Goal: Task Accomplishment & Management: Manage account settings

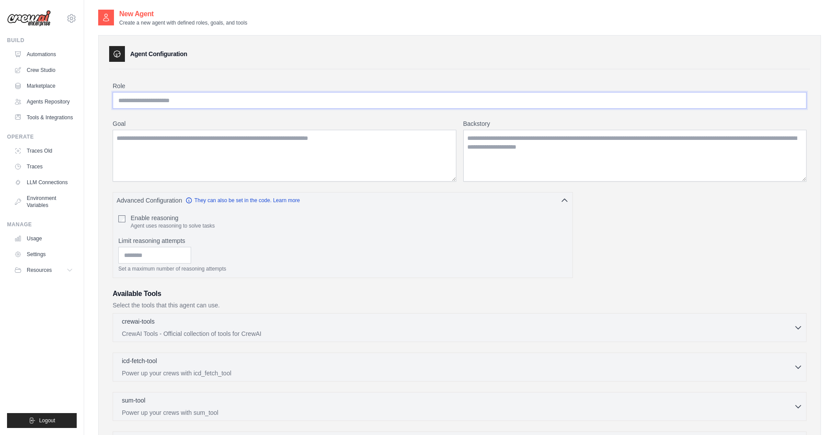
click at [193, 103] on input "Role" at bounding box center [460, 100] width 694 height 17
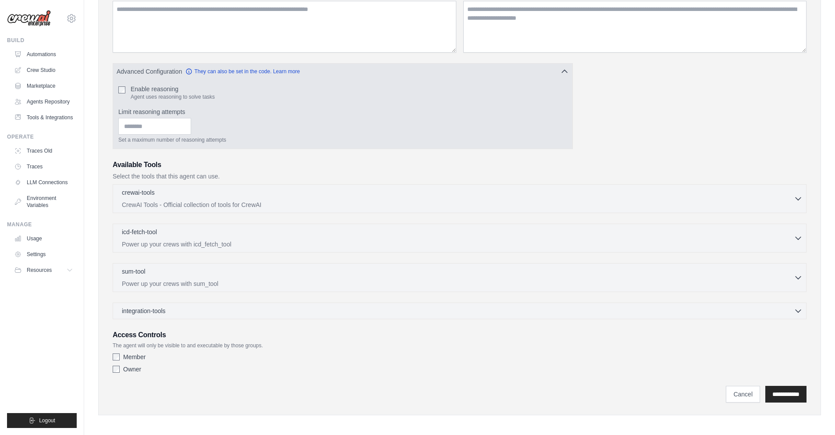
scroll to position [132, 0]
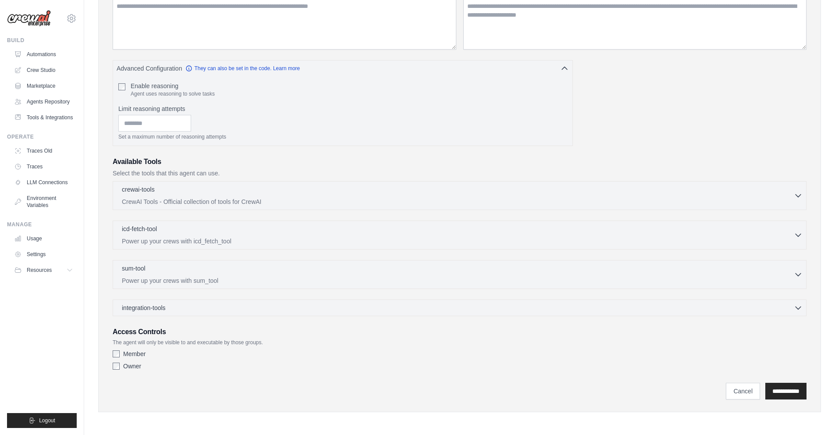
click at [261, 207] on div "crewai-tools 0 selected CrewAI Tools - Official collection of tools for CrewAI …" at bounding box center [460, 195] width 694 height 29
click at [214, 204] on p "CrewAI Tools - Official collection of tools for CrewAI" at bounding box center [458, 201] width 672 height 9
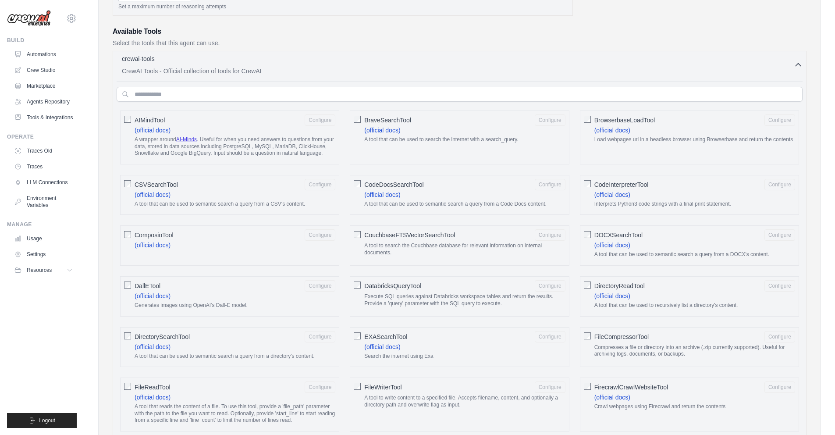
scroll to position [278, 0]
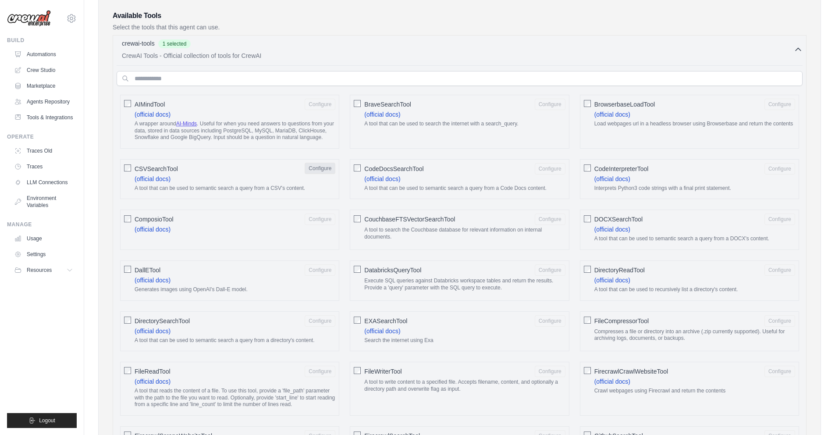
click at [325, 171] on button "Configure" at bounding box center [320, 168] width 31 height 11
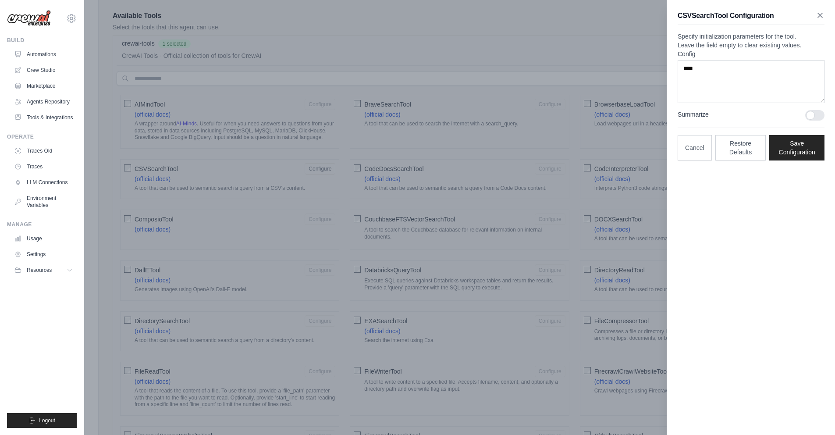
click at [820, 15] on icon "button" at bounding box center [820, 15] width 4 height 4
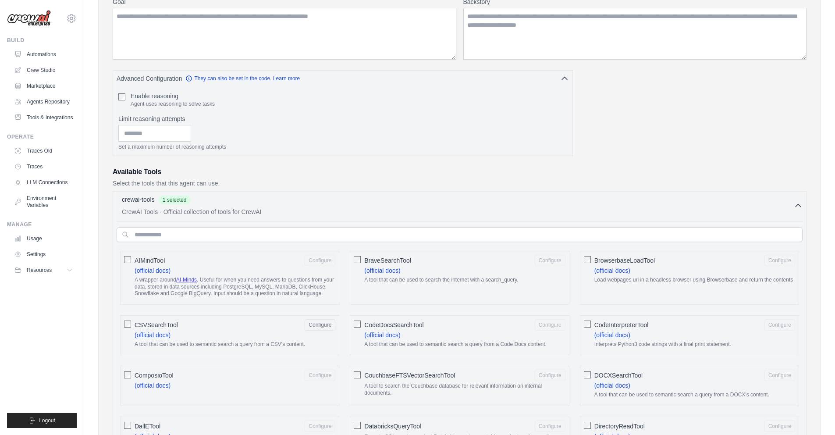
scroll to position [0, 0]
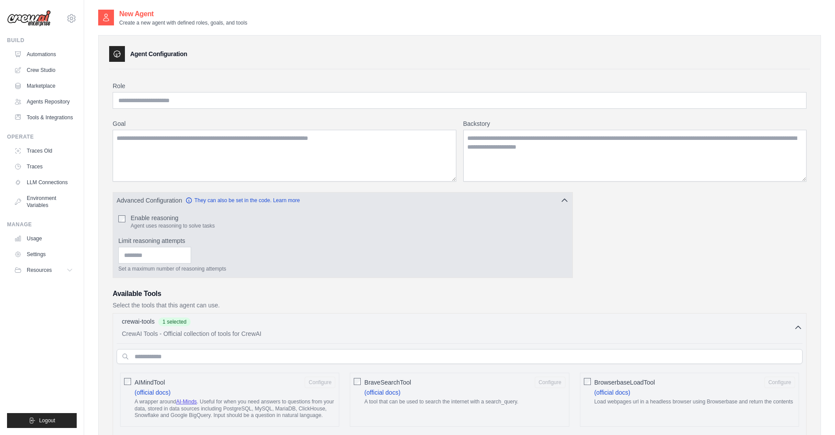
click at [125, 217] on div "Enable reasoning Agent uses reasoning to solve tasks" at bounding box center [342, 221] width 449 height 16
click at [565, 203] on icon "button" at bounding box center [564, 199] width 9 height 9
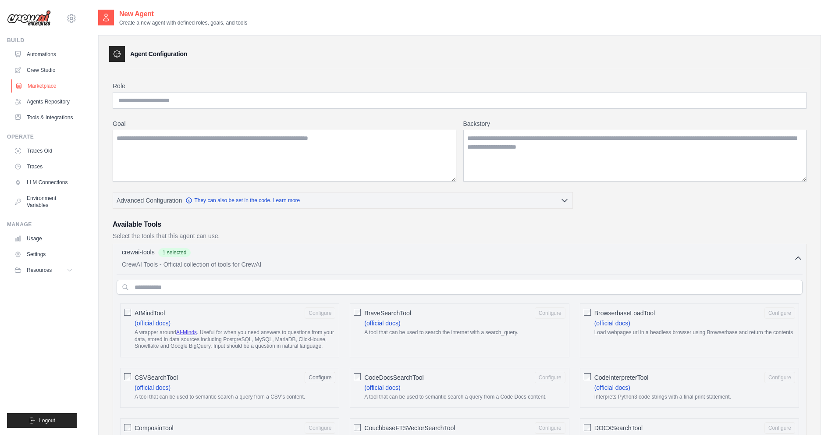
click at [47, 84] on link "Marketplace" at bounding box center [44, 86] width 66 height 14
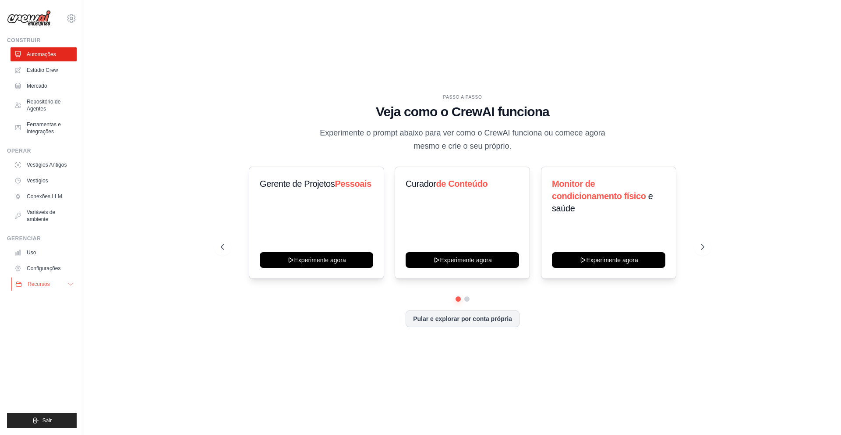
click at [68, 284] on icon at bounding box center [70, 283] width 7 height 7
click at [67, 284] on icon at bounding box center [70, 283] width 7 height 7
click at [38, 222] on font "Variáveis ​​de ambiente" at bounding box center [42, 215] width 28 height 13
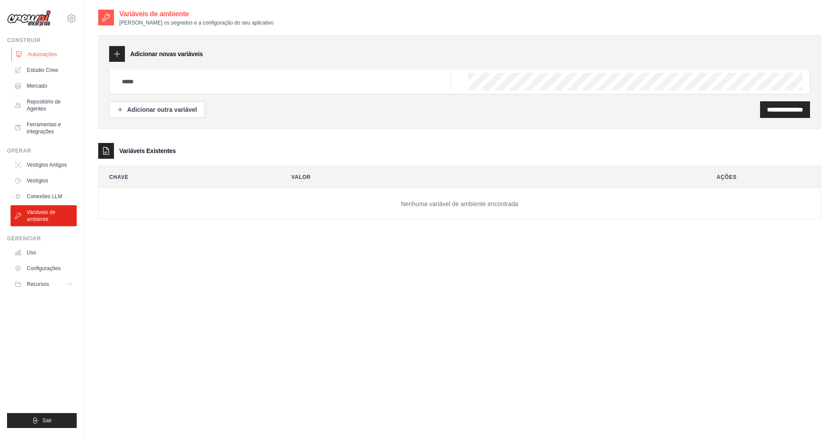
click at [38, 56] on font "Automações" at bounding box center [42, 54] width 29 height 6
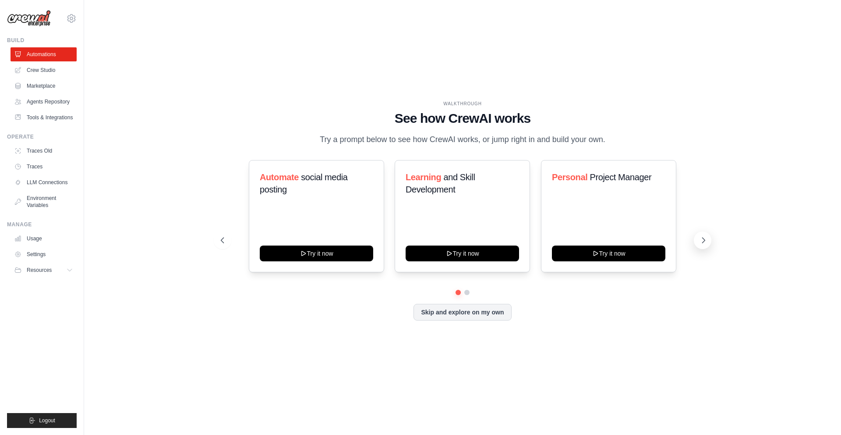
click at [703, 240] on icon at bounding box center [703, 240] width 9 height 9
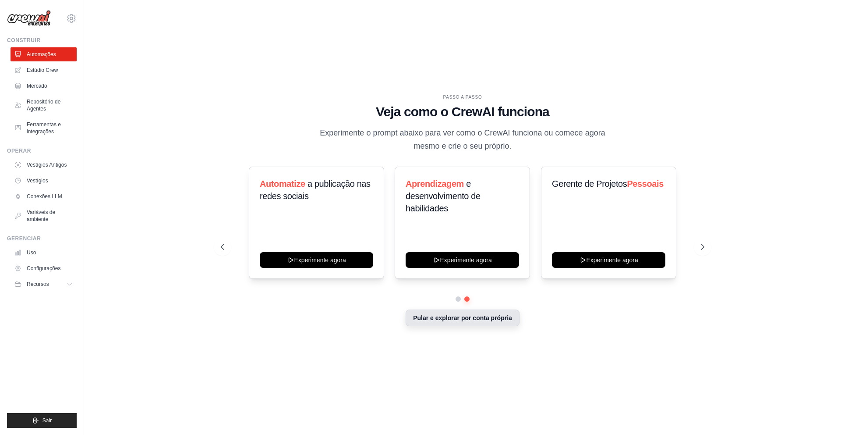
click at [455, 323] on button "Pular e explorar por conta própria" at bounding box center [463, 317] width 114 height 17
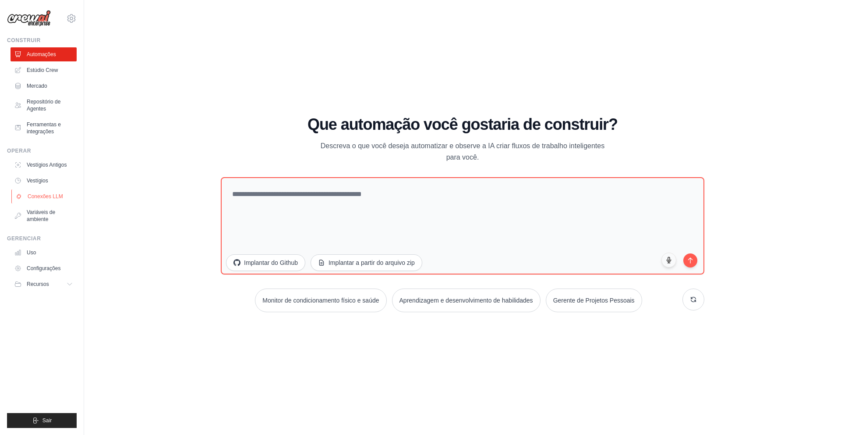
click at [46, 199] on font "Conexões LLM" at bounding box center [45, 196] width 35 height 7
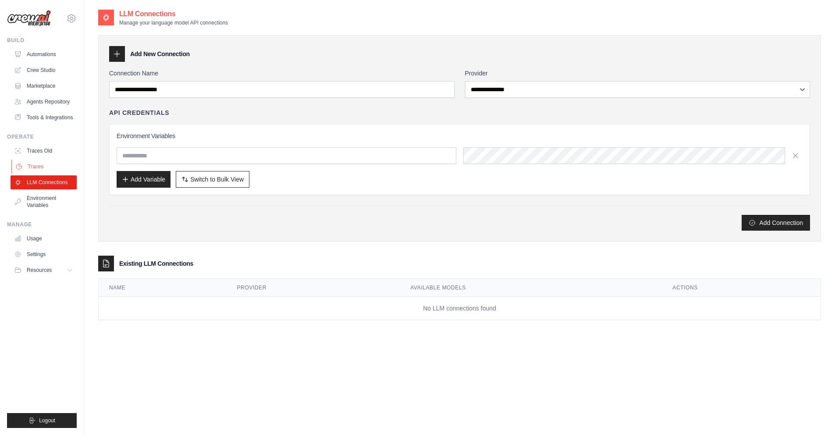
click at [42, 167] on link "Traces" at bounding box center [44, 167] width 66 height 14
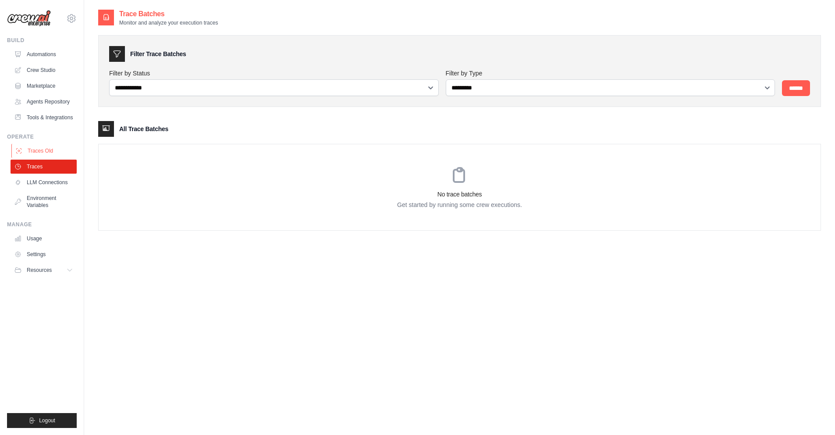
click at [49, 152] on link "Traces Old" at bounding box center [44, 151] width 66 height 14
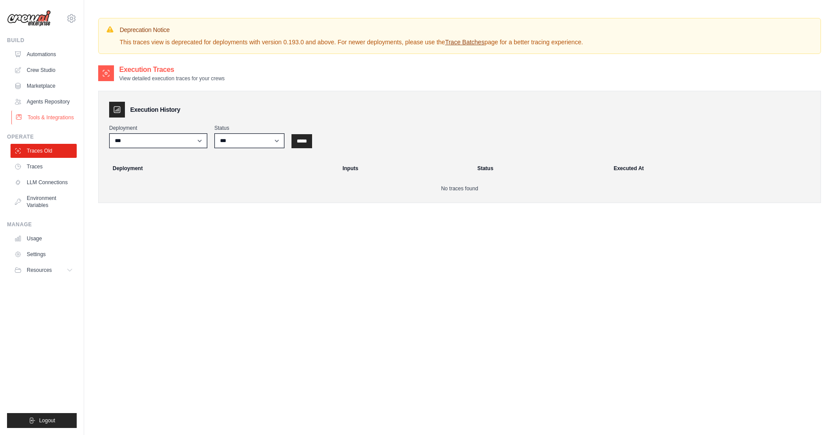
scroll to position [1, 0]
click at [46, 102] on link "Agents Repository" at bounding box center [44, 102] width 66 height 14
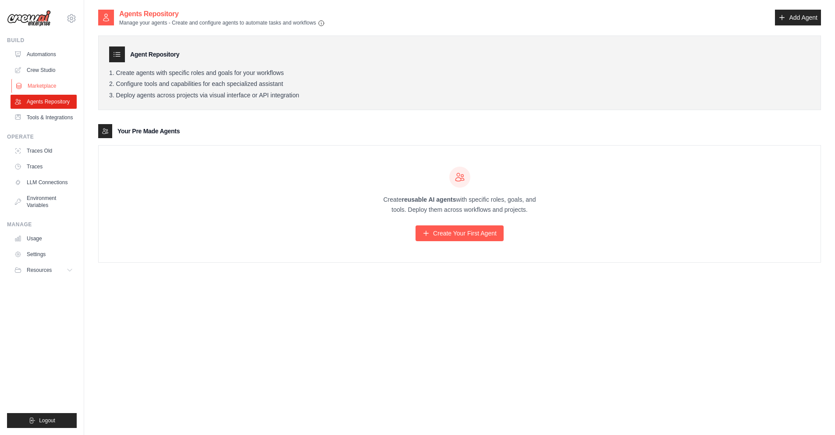
click at [43, 82] on link "Marketplace" at bounding box center [44, 86] width 66 height 14
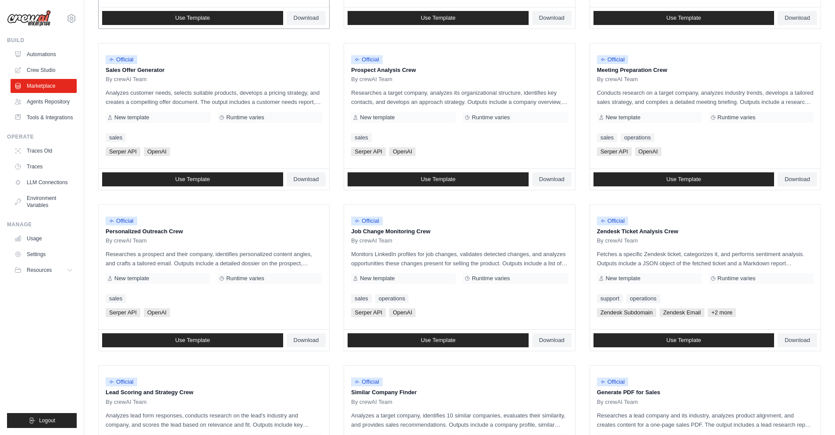
scroll to position [85, 0]
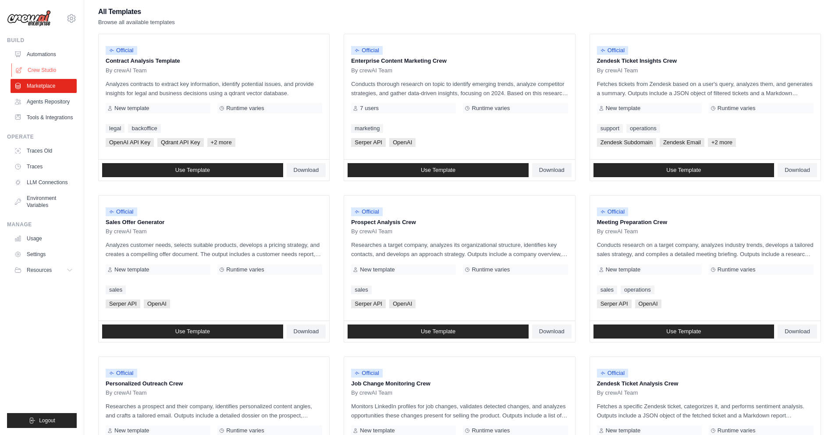
click at [43, 68] on link "Crew Studio" at bounding box center [44, 70] width 66 height 14
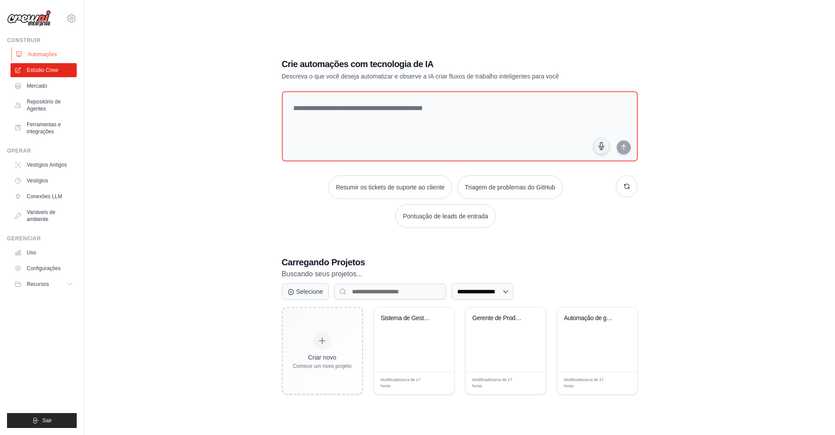
click at [49, 54] on font "Automações" at bounding box center [42, 54] width 29 height 6
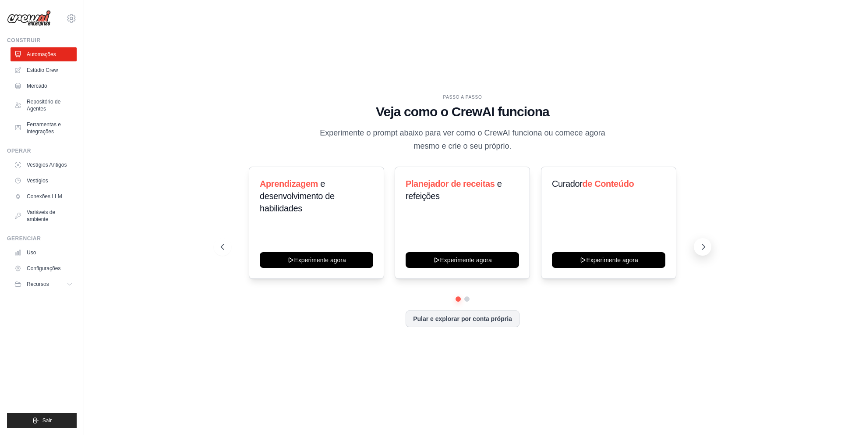
click at [703, 248] on icon at bounding box center [703, 246] width 9 height 9
click at [40, 89] on link "Mercado" at bounding box center [44, 86] width 66 height 14
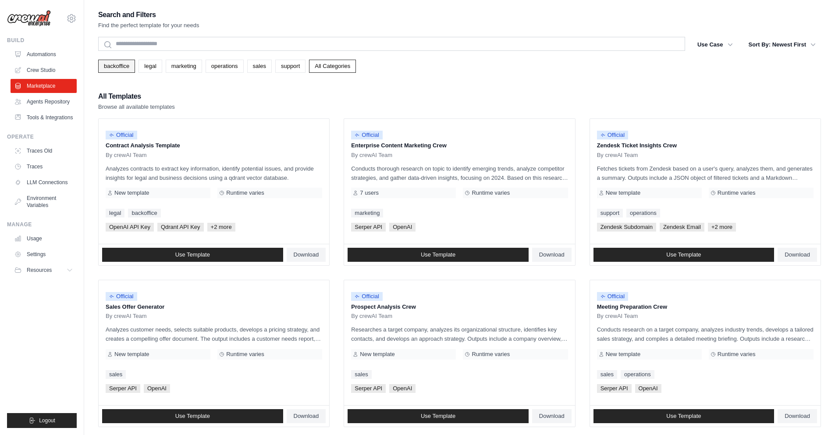
click at [121, 66] on link "backoffice" at bounding box center [116, 66] width 37 height 13
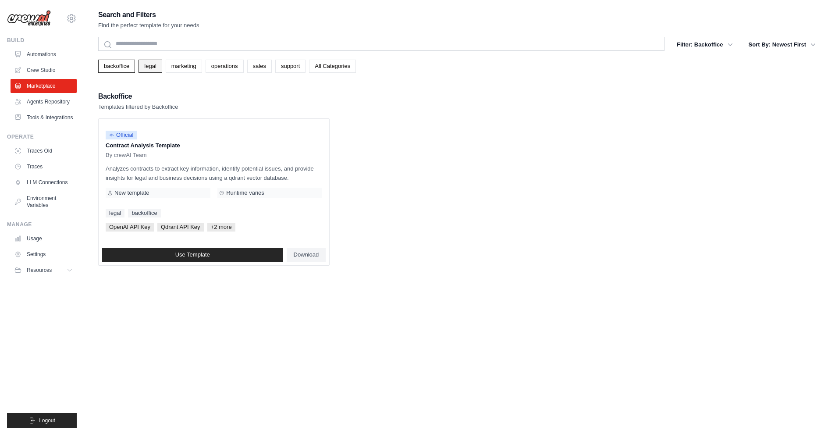
click at [152, 64] on link "legal" at bounding box center [149, 66] width 23 height 13
click at [119, 67] on link "backoffice" at bounding box center [116, 66] width 37 height 13
click at [148, 63] on link "legal" at bounding box center [149, 66] width 23 height 13
click at [176, 64] on link "marketing" at bounding box center [184, 66] width 36 height 13
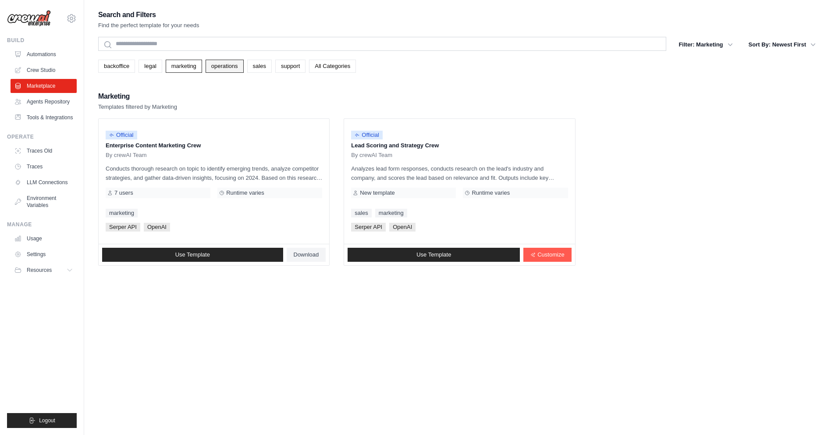
click at [207, 63] on link "operations" at bounding box center [225, 66] width 38 height 13
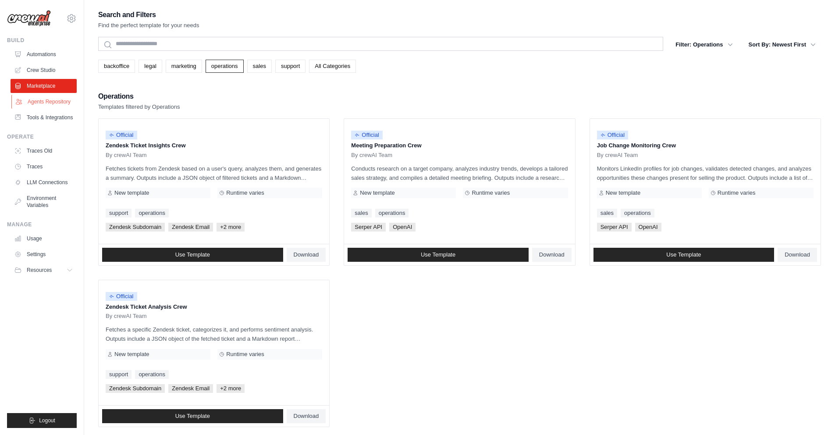
click at [49, 103] on link "Agents Repository" at bounding box center [44, 102] width 66 height 14
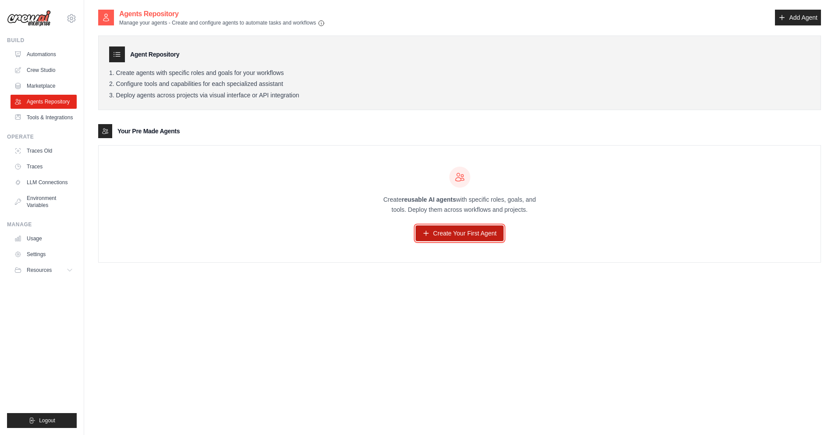
click at [429, 236] on icon at bounding box center [425, 233] width 7 height 7
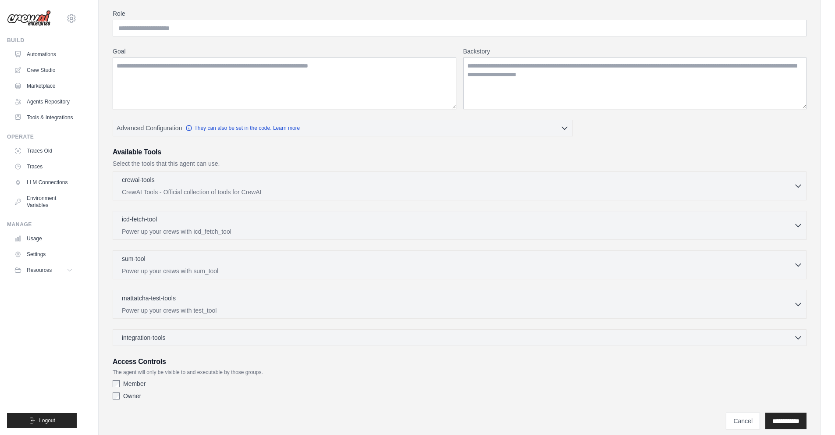
scroll to position [102, 0]
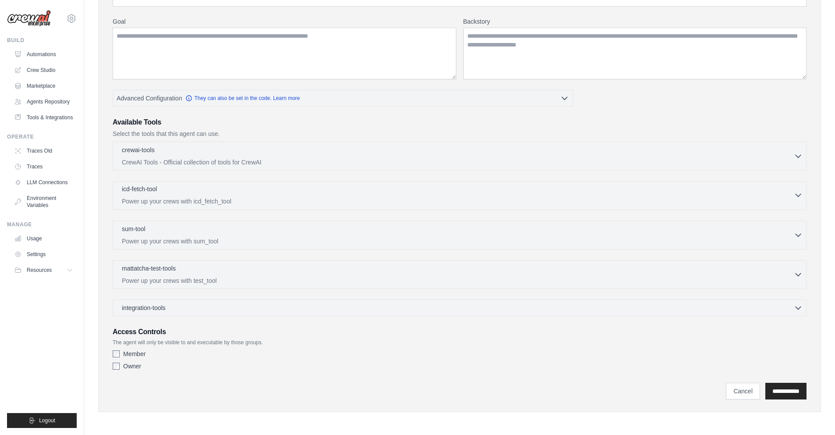
click at [233, 204] on p "Power up your crews with icd_fetch_tool" at bounding box center [458, 201] width 672 height 9
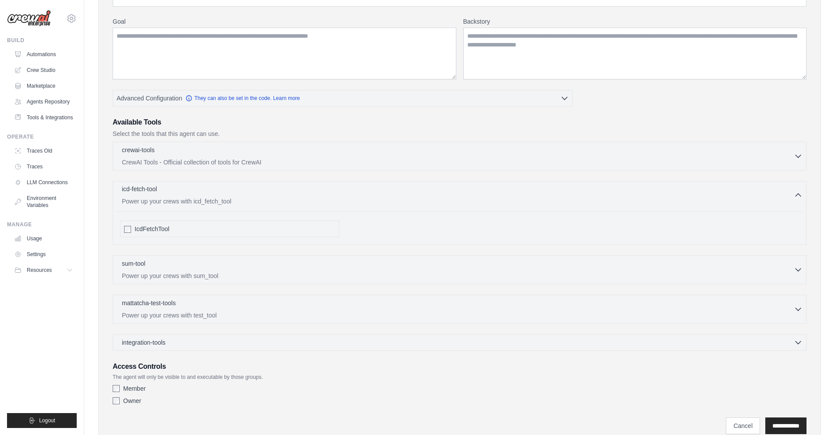
click at [233, 204] on p "Power up your crews with icd_fetch_tool" at bounding box center [458, 201] width 672 height 9
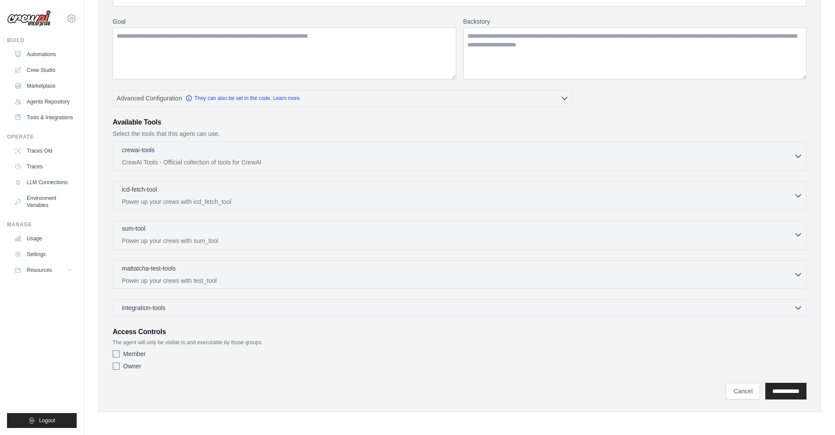
click at [228, 226] on div "sum-tool 0 selected" at bounding box center [458, 229] width 672 height 11
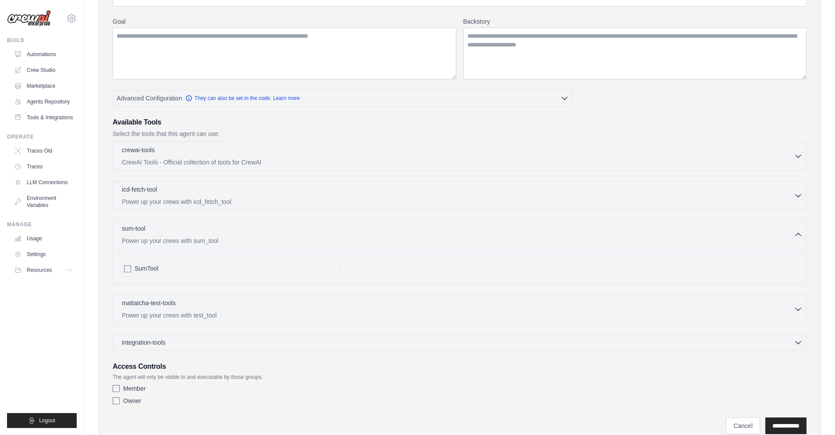
click at [228, 226] on div "sum-tool 0 selected" at bounding box center [458, 229] width 672 height 11
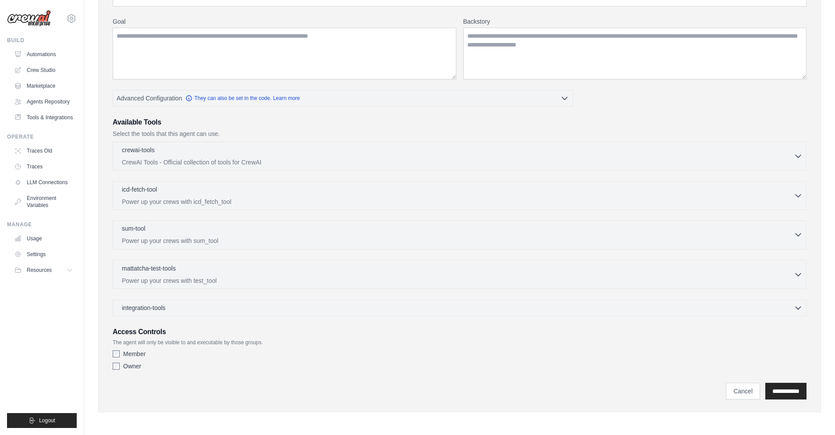
click at [228, 226] on div "sum-tool 0 selected" at bounding box center [458, 229] width 672 height 11
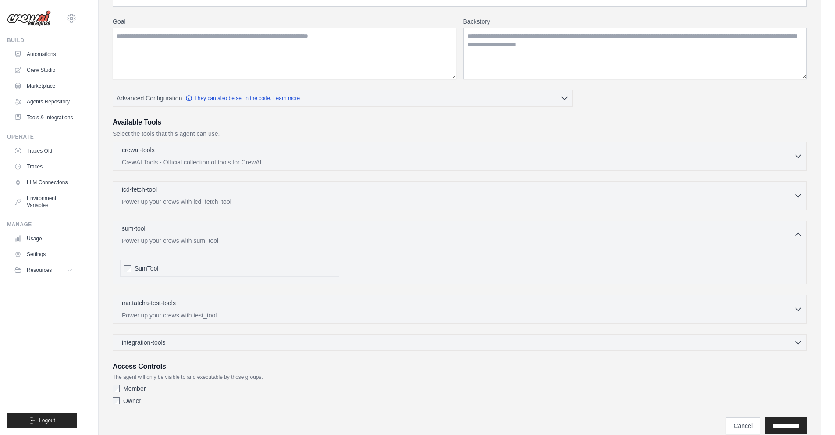
click at [228, 226] on div "sum-tool 0 selected" at bounding box center [458, 229] width 672 height 11
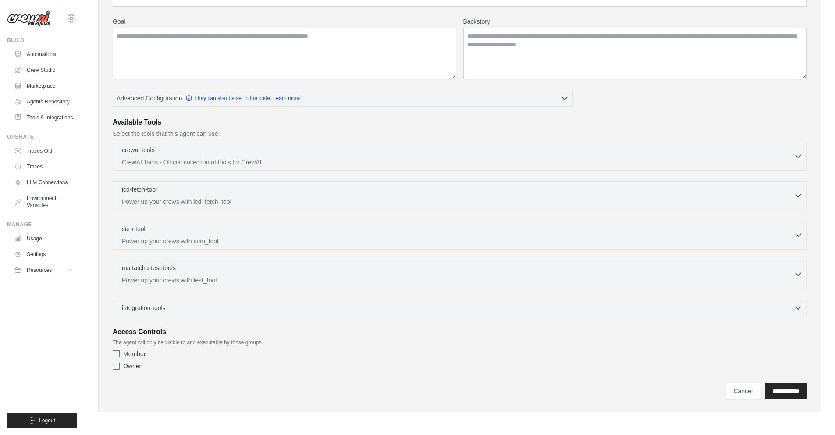
click at [203, 277] on p "Power up your crews with test_tool" at bounding box center [458, 280] width 672 height 9
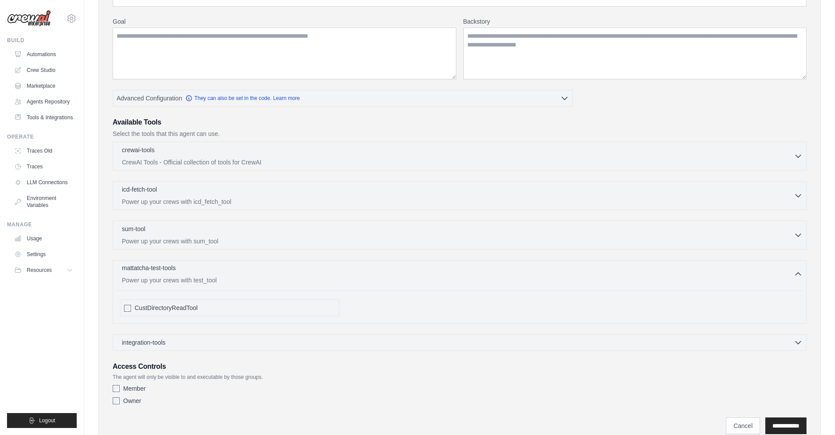
click at [203, 277] on p "Power up your crews with test_tool" at bounding box center [458, 280] width 672 height 9
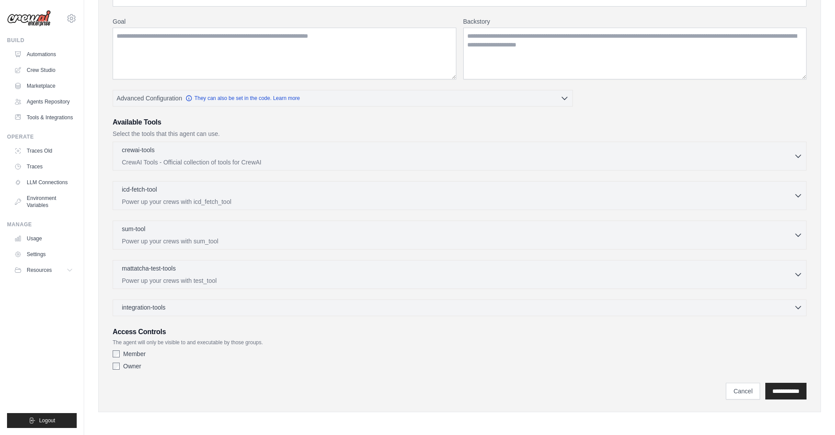
click at [234, 305] on div "integration-tools 0 selected" at bounding box center [462, 307] width 681 height 9
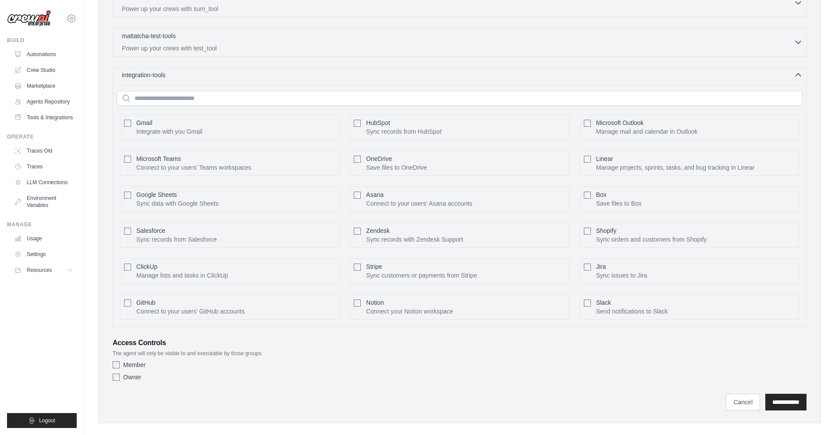
scroll to position [338, 0]
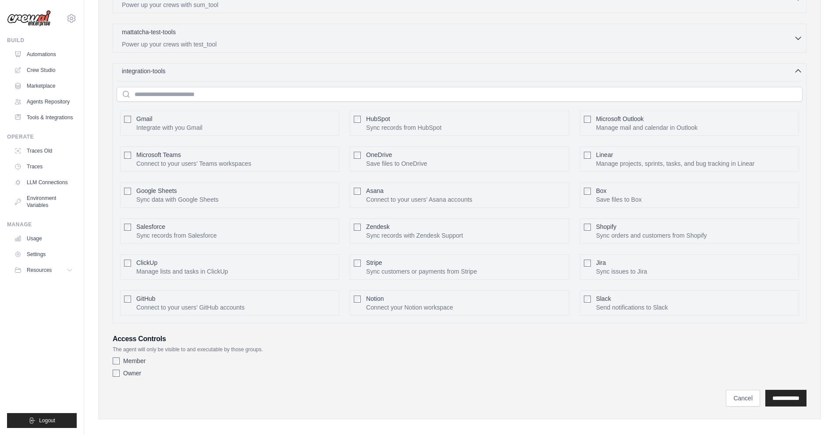
click at [146, 74] on span "integration-tools" at bounding box center [144, 71] width 44 height 9
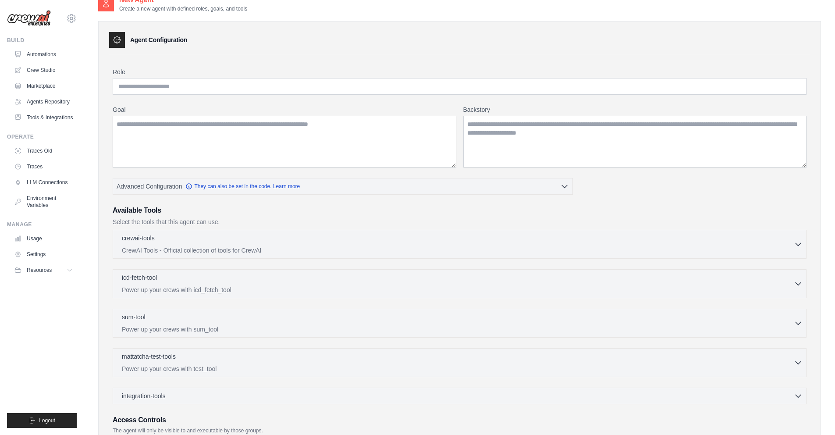
scroll to position [0, 0]
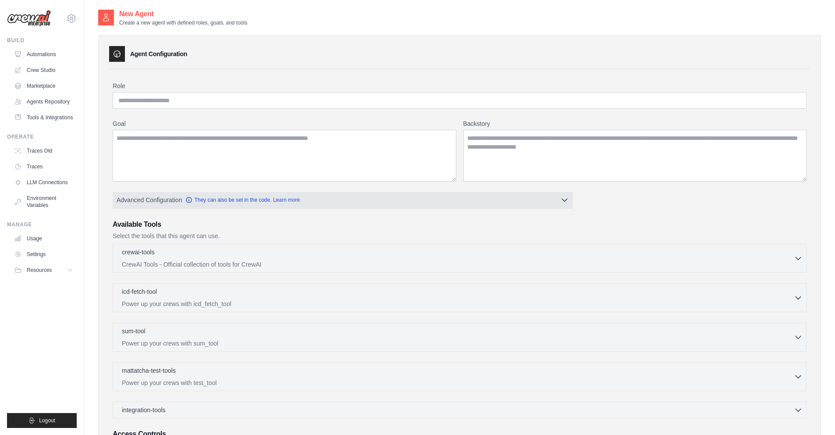
click at [557, 199] on button "Advanced Configuration They can also be set in the code. Learn more" at bounding box center [342, 200] width 459 height 16
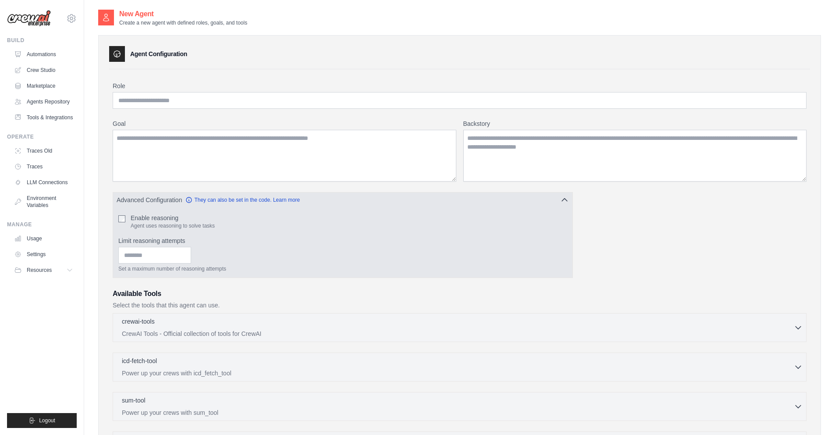
click at [557, 199] on button "Advanced Configuration They can also be set in the code. Learn more" at bounding box center [342, 200] width 459 height 16
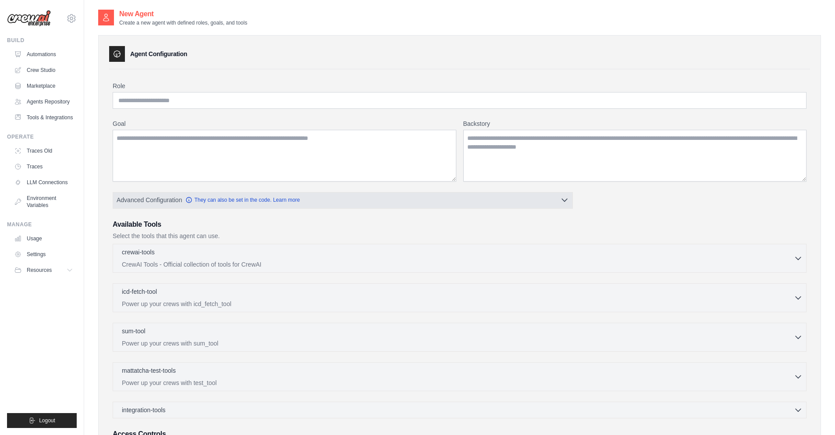
click at [557, 199] on button "Advanced Configuration They can also be set in the code. Learn more" at bounding box center [342, 200] width 459 height 16
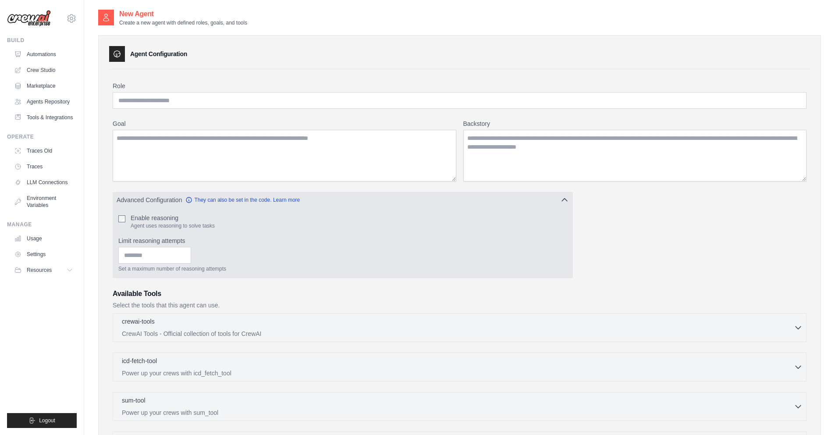
click at [557, 199] on button "Advanced Configuration They can also be set in the code. Learn more" at bounding box center [342, 200] width 459 height 16
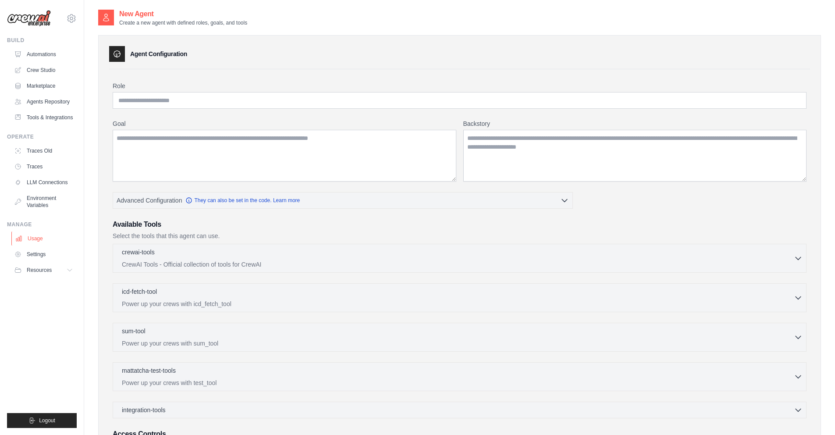
click at [28, 240] on link "Usage" at bounding box center [44, 238] width 66 height 14
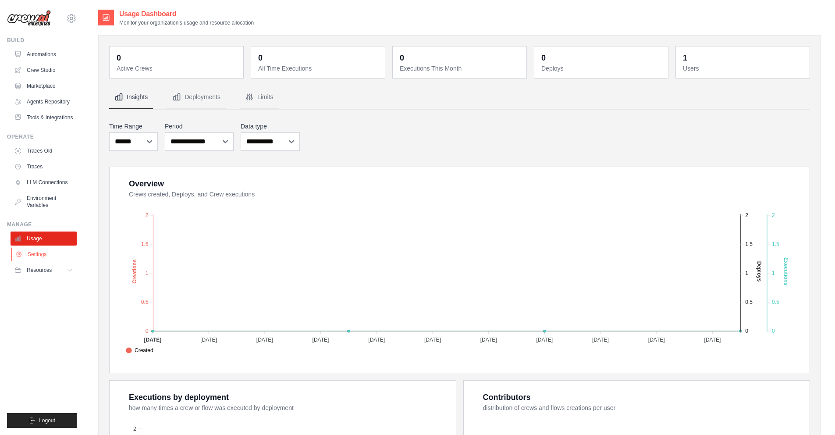
click at [33, 251] on link "Settings" at bounding box center [44, 254] width 66 height 14
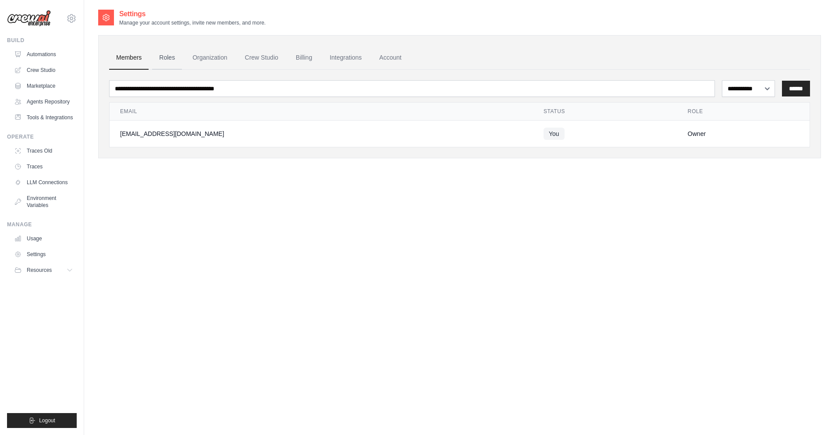
click at [169, 63] on link "Roles" at bounding box center [167, 58] width 30 height 24
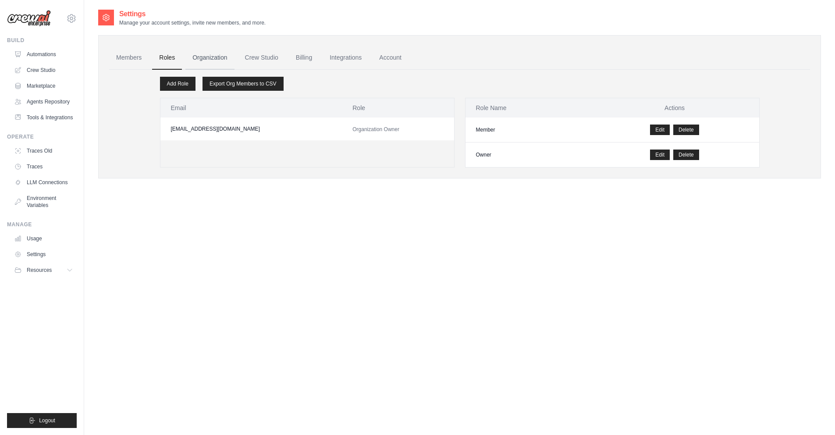
click at [222, 48] on link "Organization" at bounding box center [209, 58] width 49 height 24
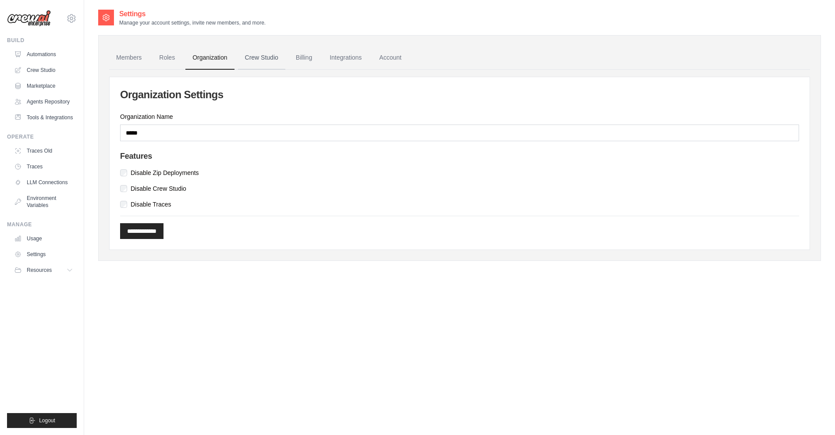
click at [262, 63] on link "Crew Studio" at bounding box center [261, 58] width 47 height 24
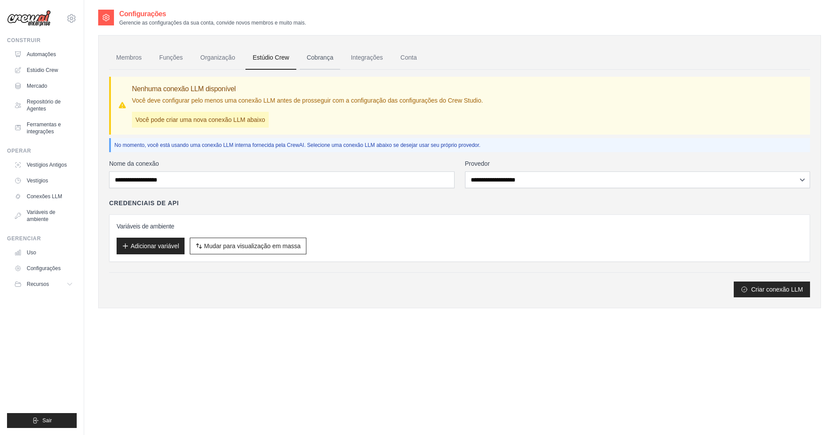
click at [312, 57] on font "Cobrança" at bounding box center [320, 57] width 27 height 7
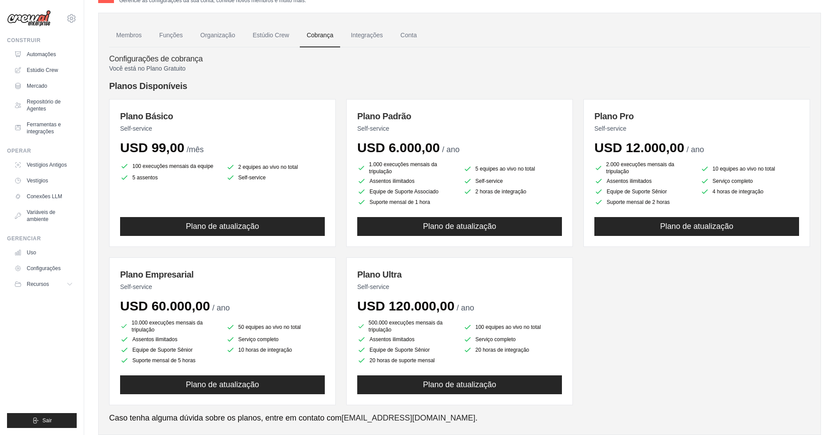
scroll to position [23, 0]
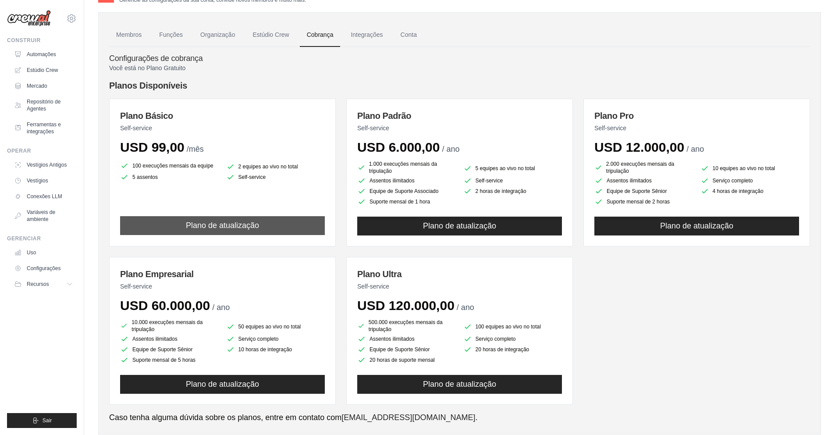
click at [234, 232] on button "Plano de atualização" at bounding box center [222, 225] width 205 height 19
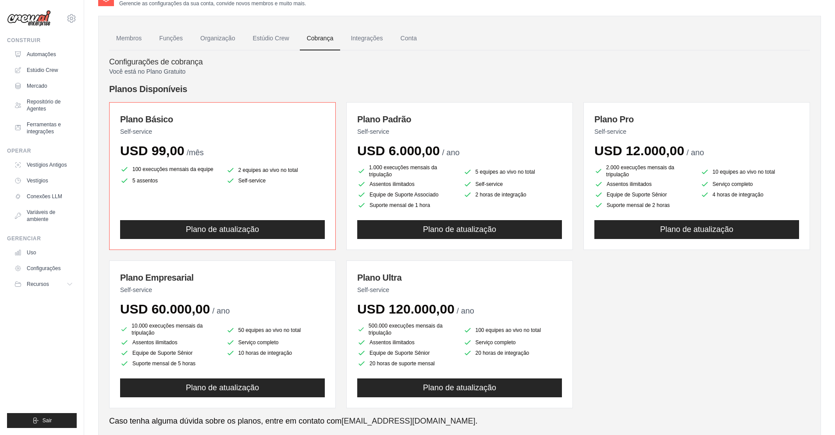
scroll to position [0, 0]
